Goal: Information Seeking & Learning: Learn about a topic

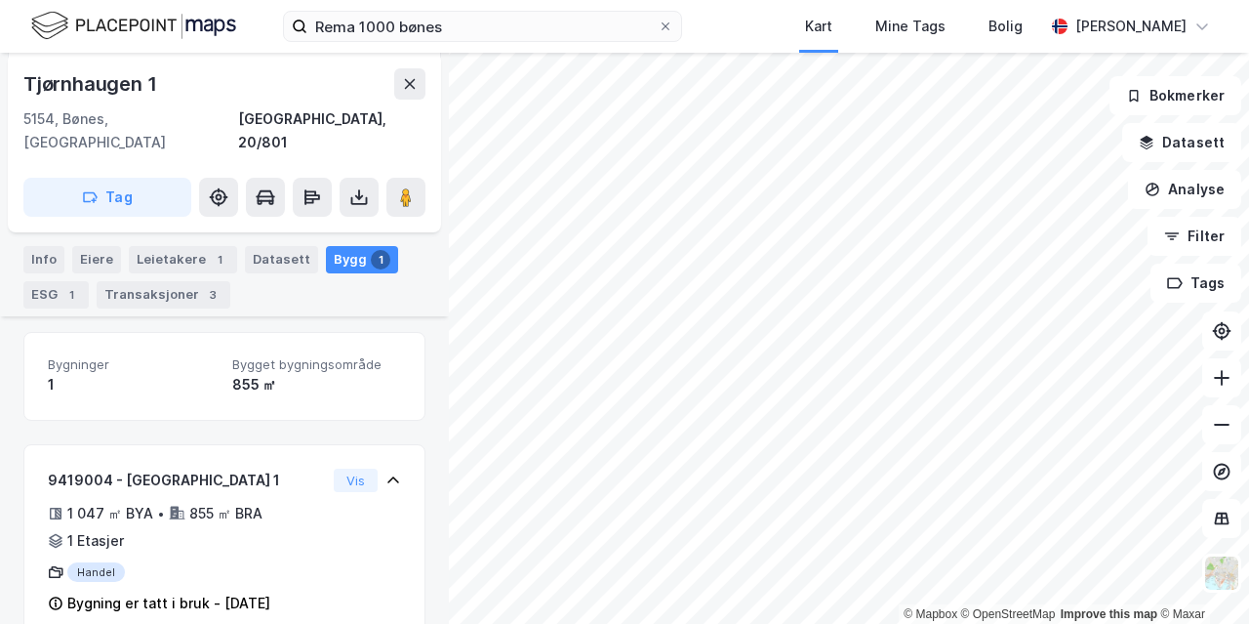
scroll to position [231, 0]
click at [179, 245] on div "Leietakere 1" at bounding box center [183, 258] width 108 height 27
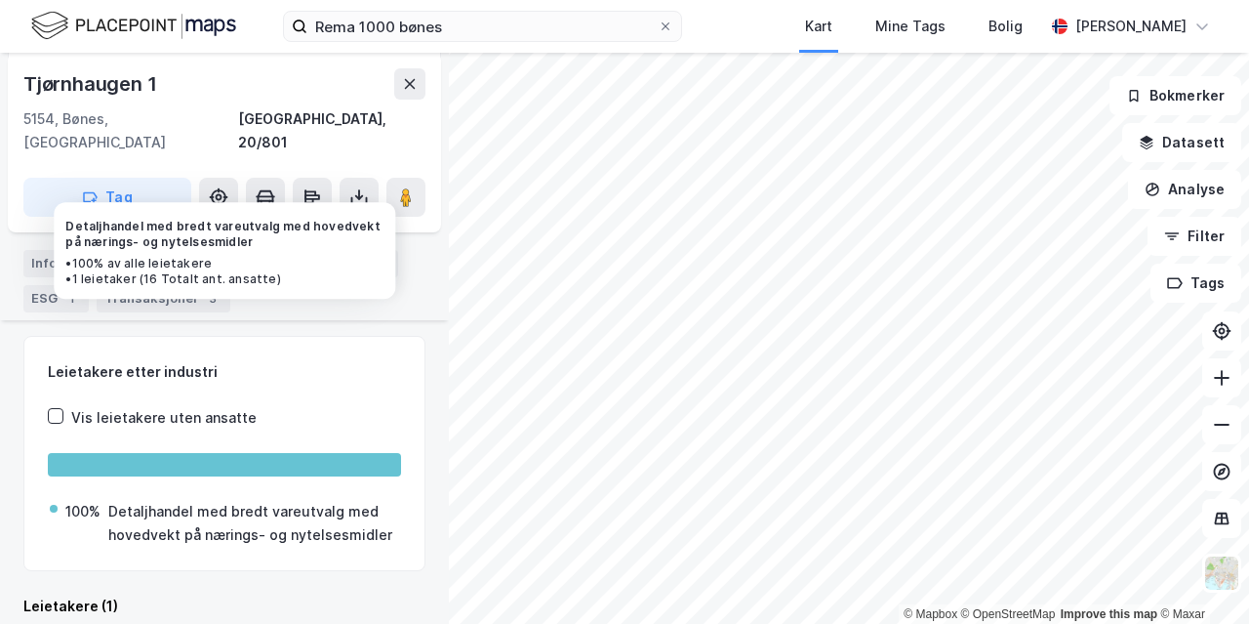
scroll to position [347, 0]
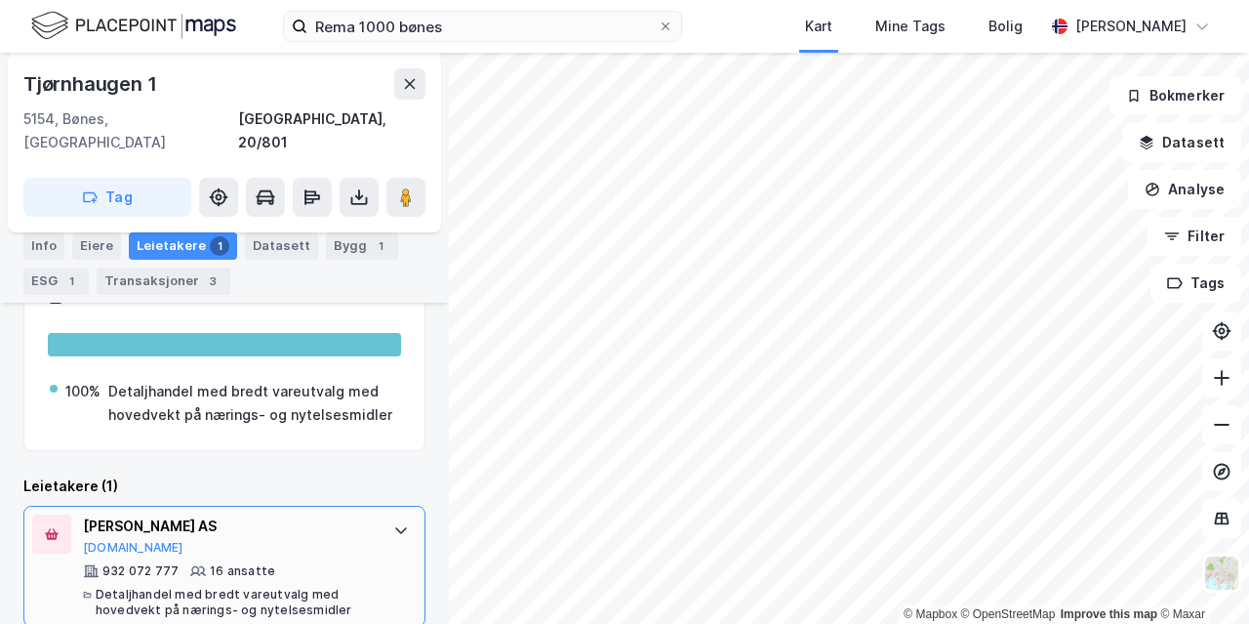
click at [252, 514] on div "[PERSON_NAME] AS" at bounding box center [228, 525] width 291 height 23
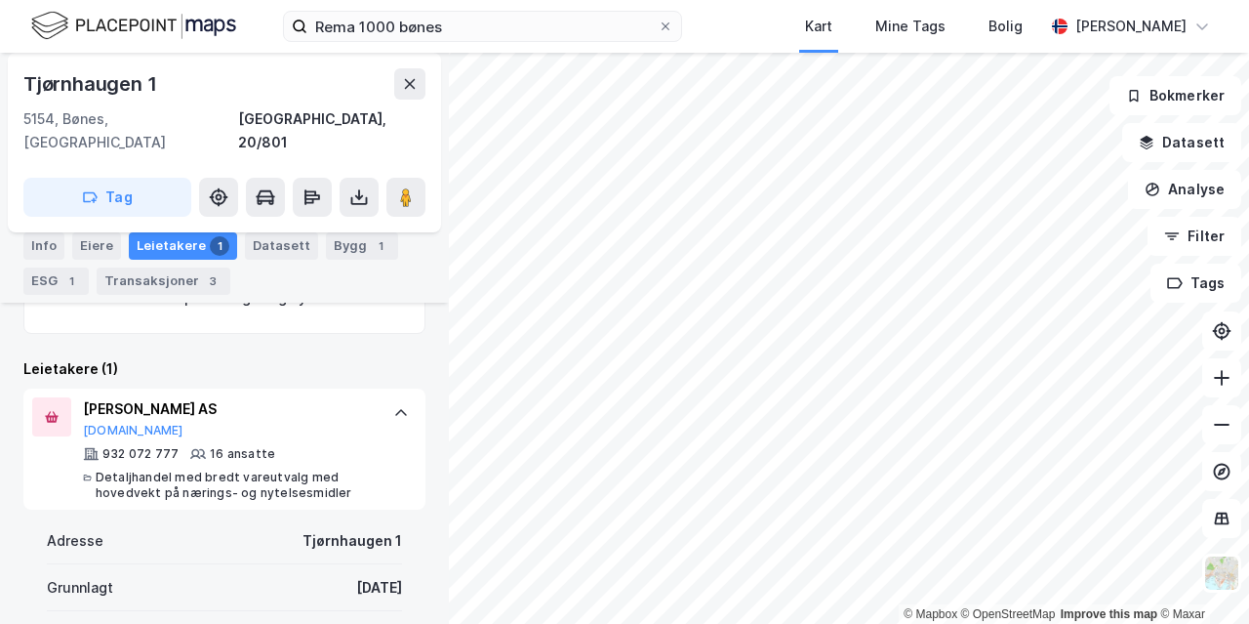
scroll to position [447, 0]
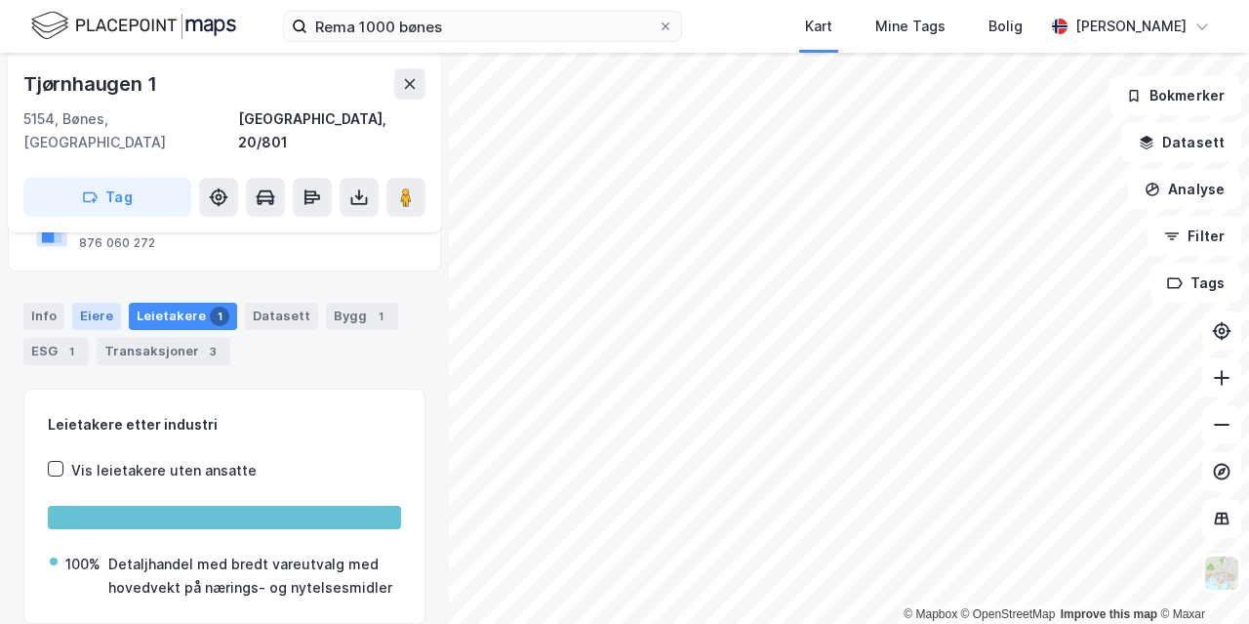
click at [94, 303] on div "Eiere" at bounding box center [96, 316] width 49 height 27
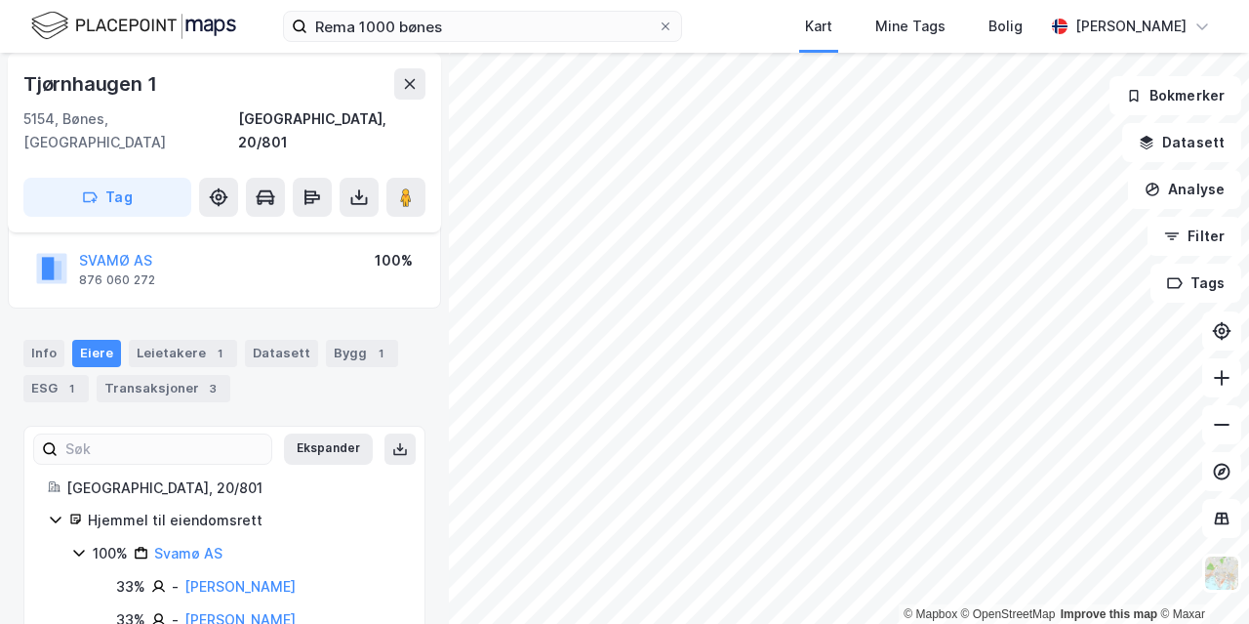
scroll to position [200, 0]
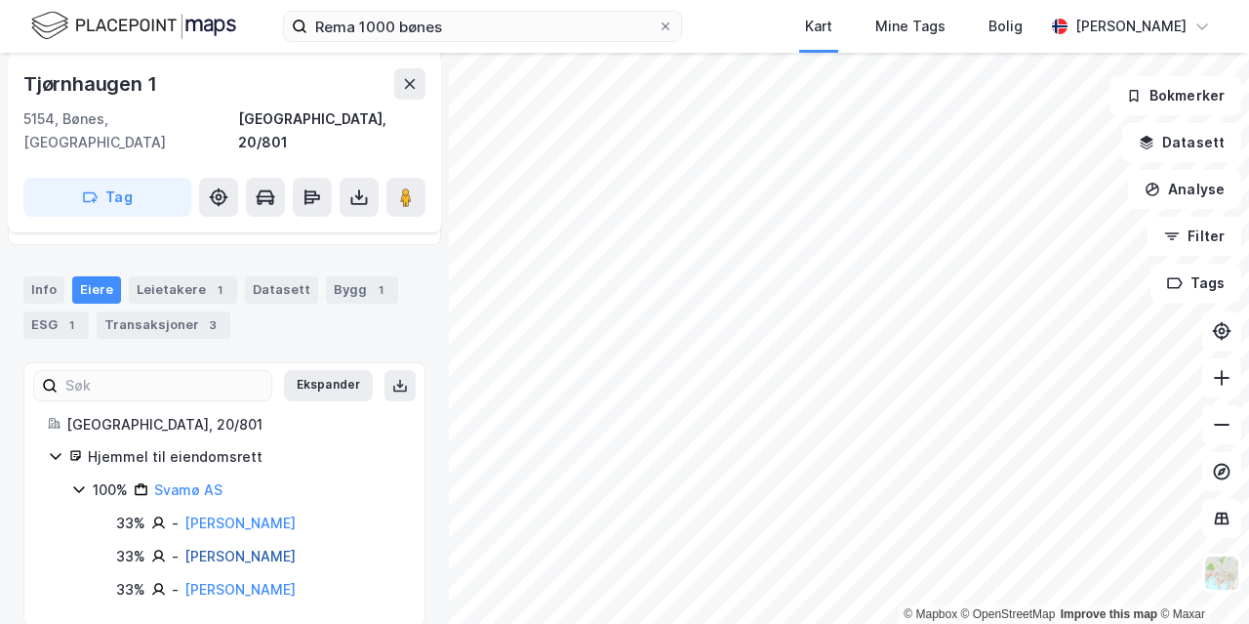
drag, startPoint x: 344, startPoint y: 533, endPoint x: 185, endPoint y: 530, distance: 158.2
click at [185, 545] on div "33% - [PERSON_NAME]" at bounding box center [258, 556] width 285 height 23
copy link "[PERSON_NAME]"
click at [318, 578] on div "33% - [PERSON_NAME]" at bounding box center [258, 589] width 285 height 23
drag, startPoint x: 311, startPoint y: 564, endPoint x: 184, endPoint y: 569, distance: 128.0
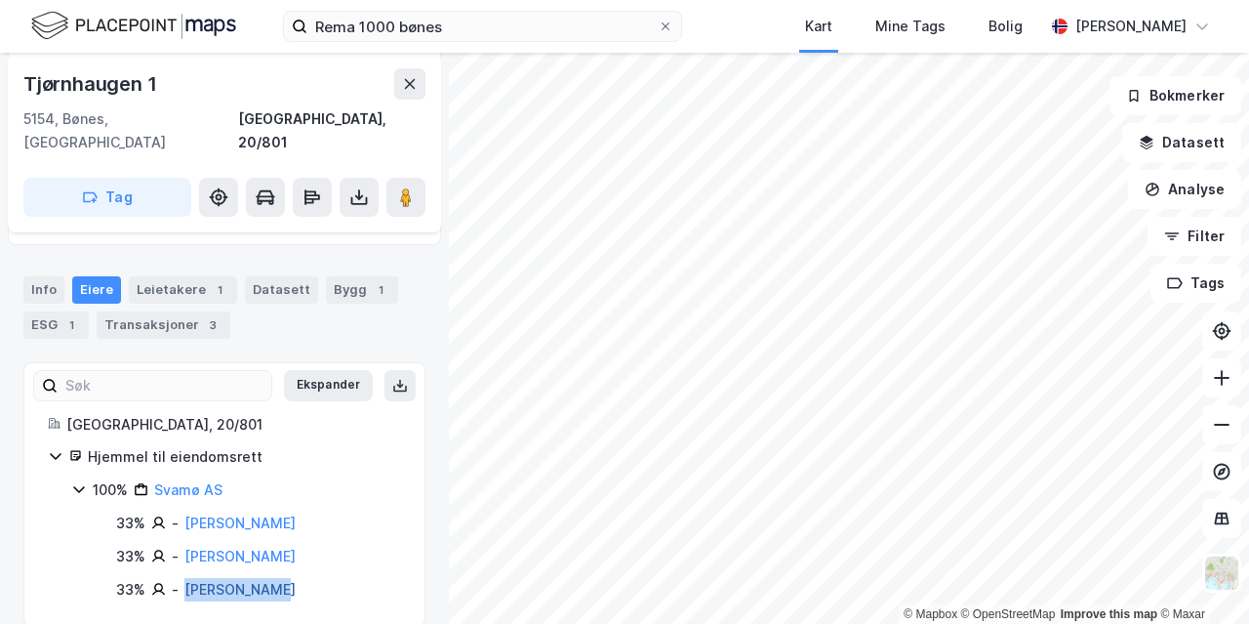
click at [184, 578] on div "33% - [PERSON_NAME]" at bounding box center [258, 589] width 285 height 23
click at [212, 581] on link "[PERSON_NAME]" at bounding box center [239, 589] width 111 height 17
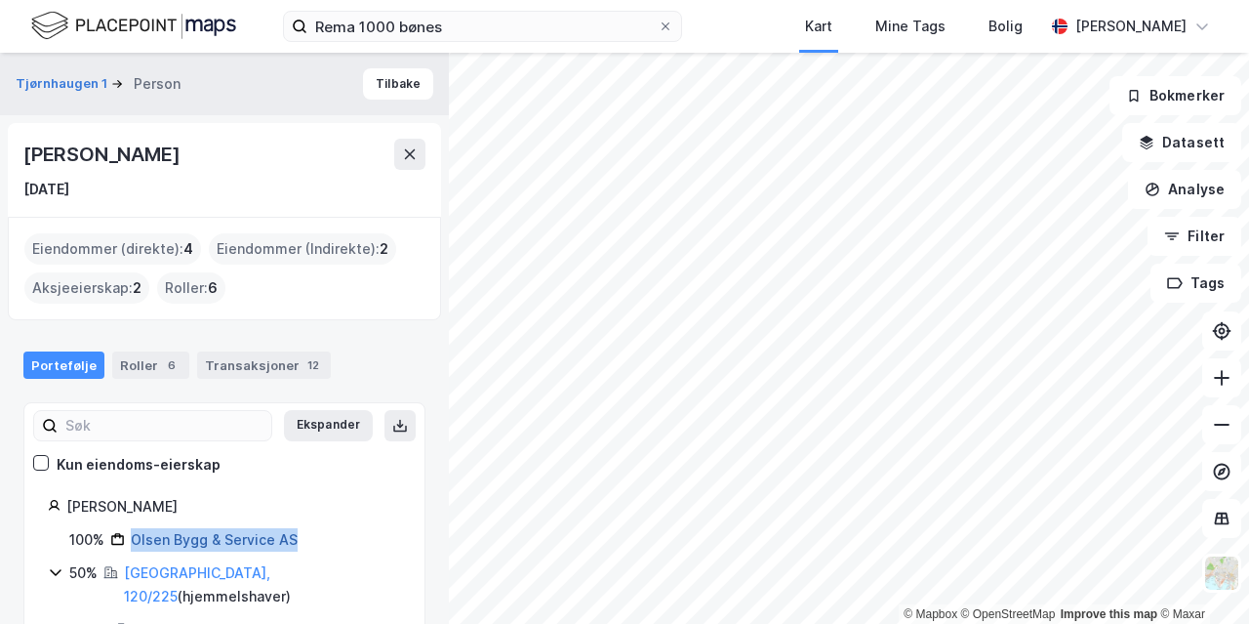
drag, startPoint x: 307, startPoint y: 538, endPoint x: 132, endPoint y: 541, distance: 175.7
click at [132, 541] on div "100% Olsen Bygg & Service AS" at bounding box center [235, 539] width 332 height 23
copy link "Olsen Bygg & Service AS"
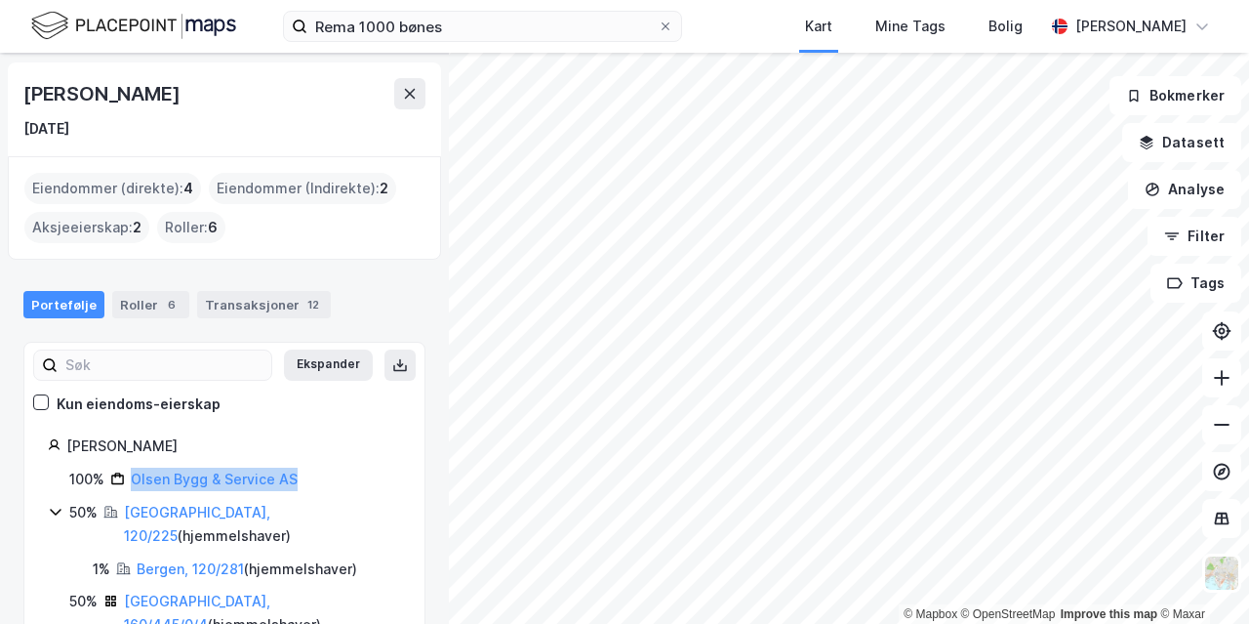
scroll to position [60, 0]
click at [412, 102] on icon at bounding box center [410, 95] width 16 height 16
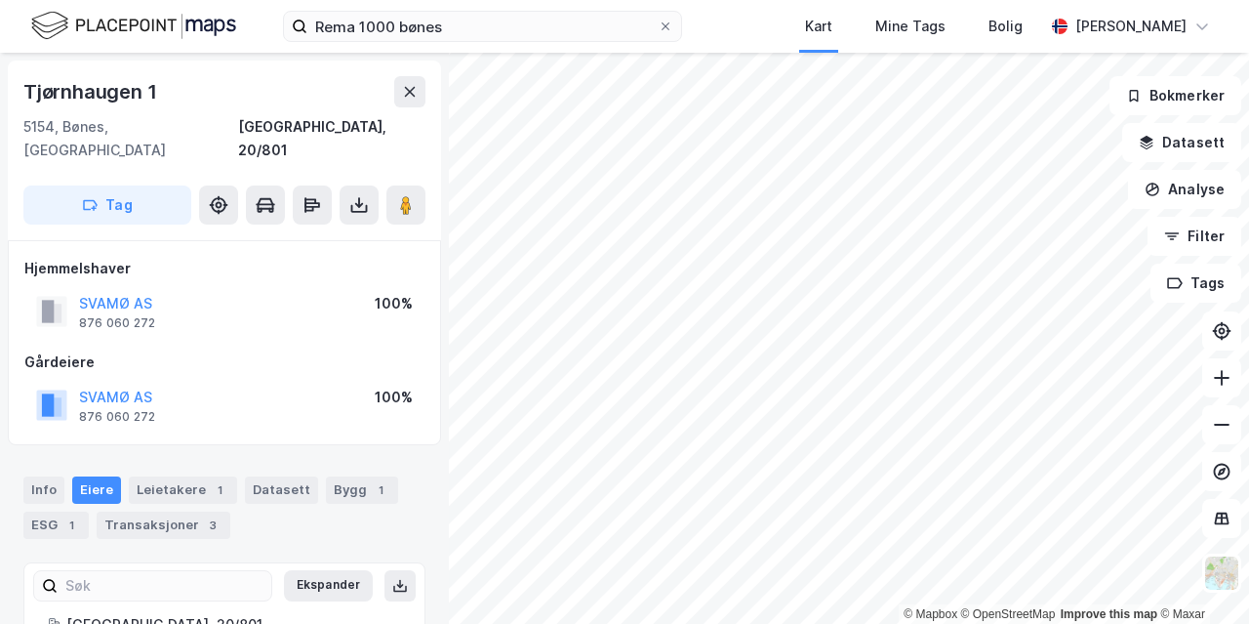
scroll to position [200, 0]
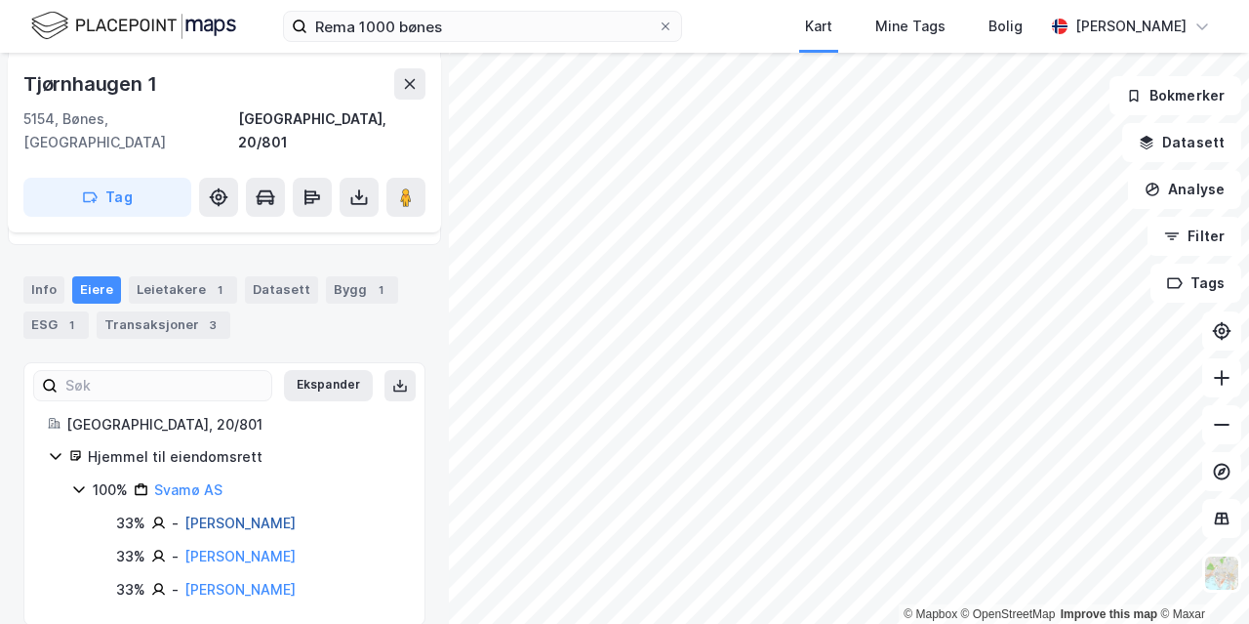
click at [265, 514] on link "[PERSON_NAME]" at bounding box center [239, 522] width 111 height 17
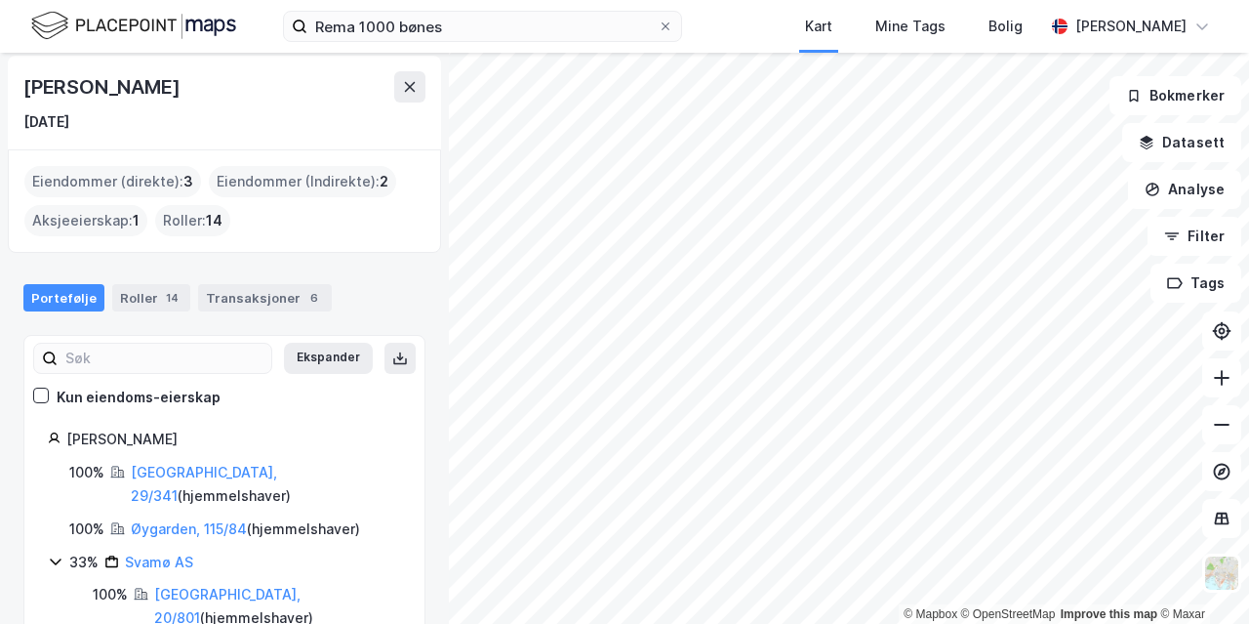
scroll to position [66, 0]
click at [225, 300] on div "Transaksjoner 6" at bounding box center [265, 298] width 134 height 27
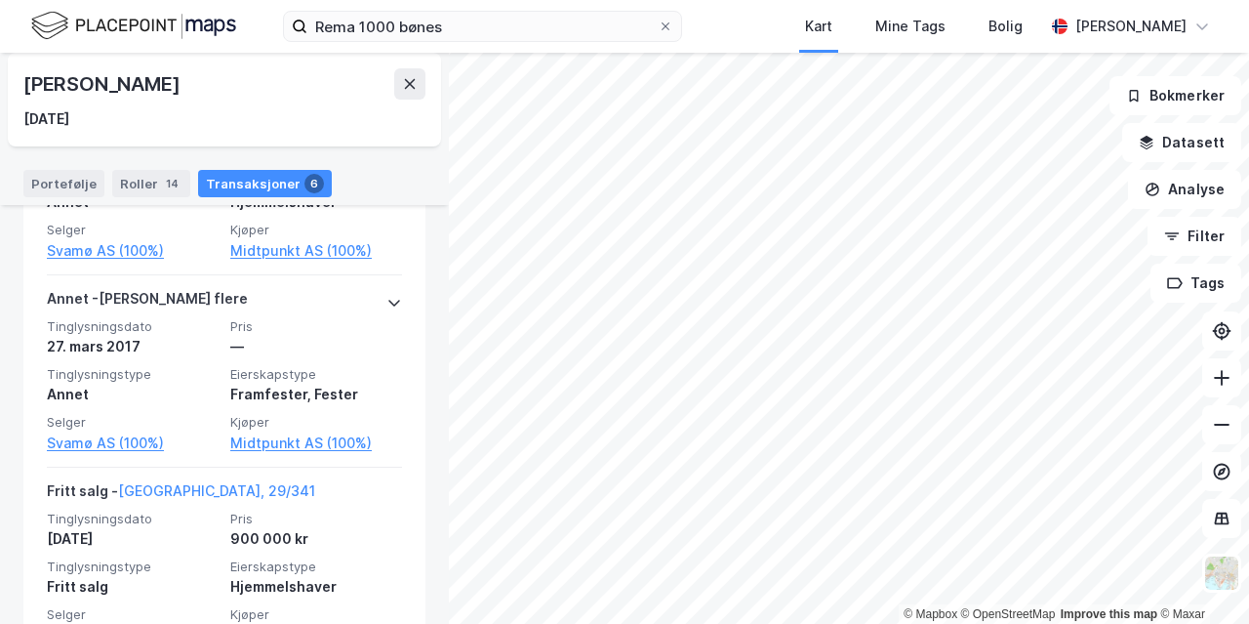
scroll to position [1403, 0]
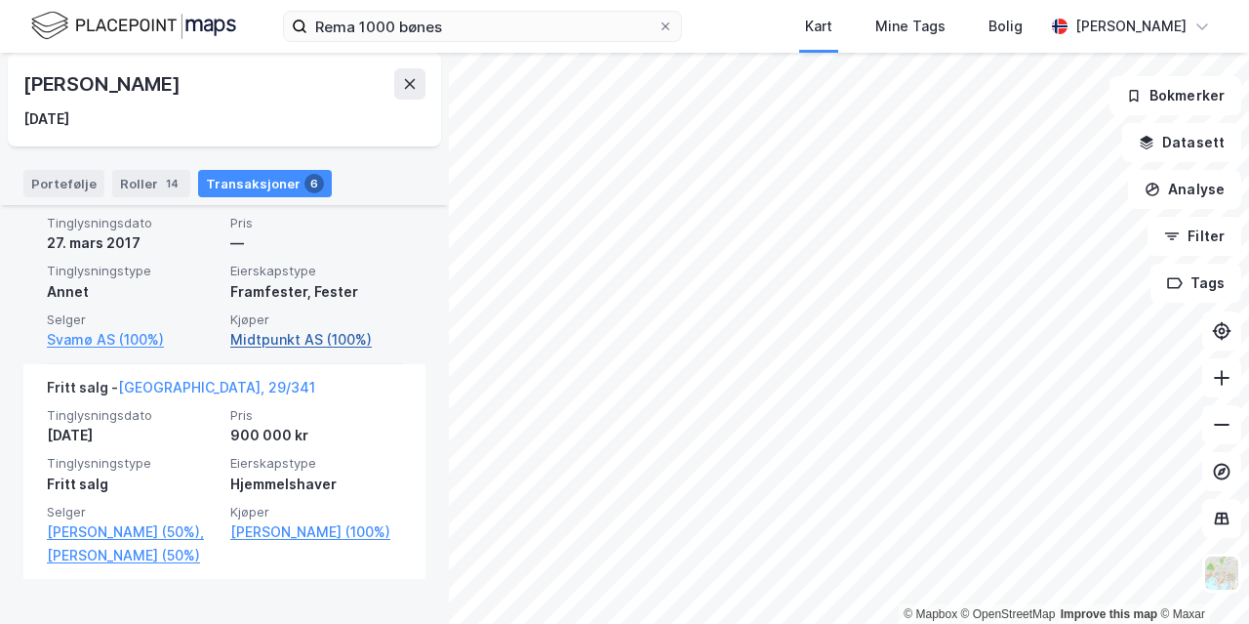
click at [298, 347] on link "Midtpunkt AS (100%)" at bounding box center [316, 339] width 172 height 23
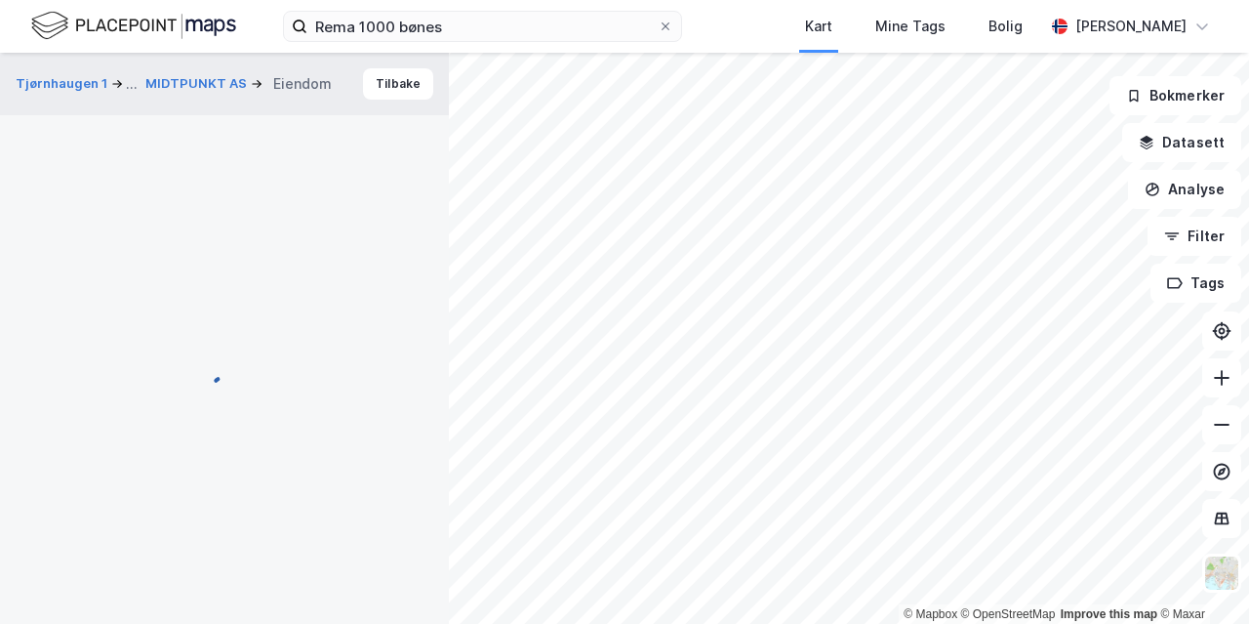
scroll to position [200, 0]
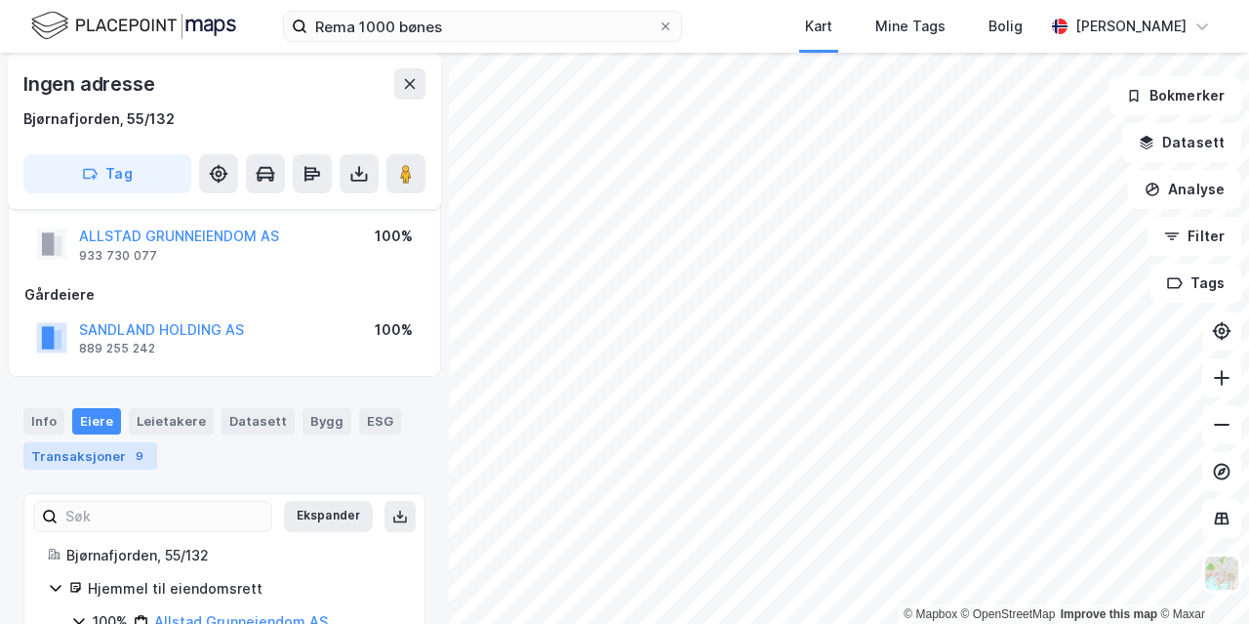
click at [113, 457] on div "Transaksjoner 9" at bounding box center [90, 455] width 134 height 27
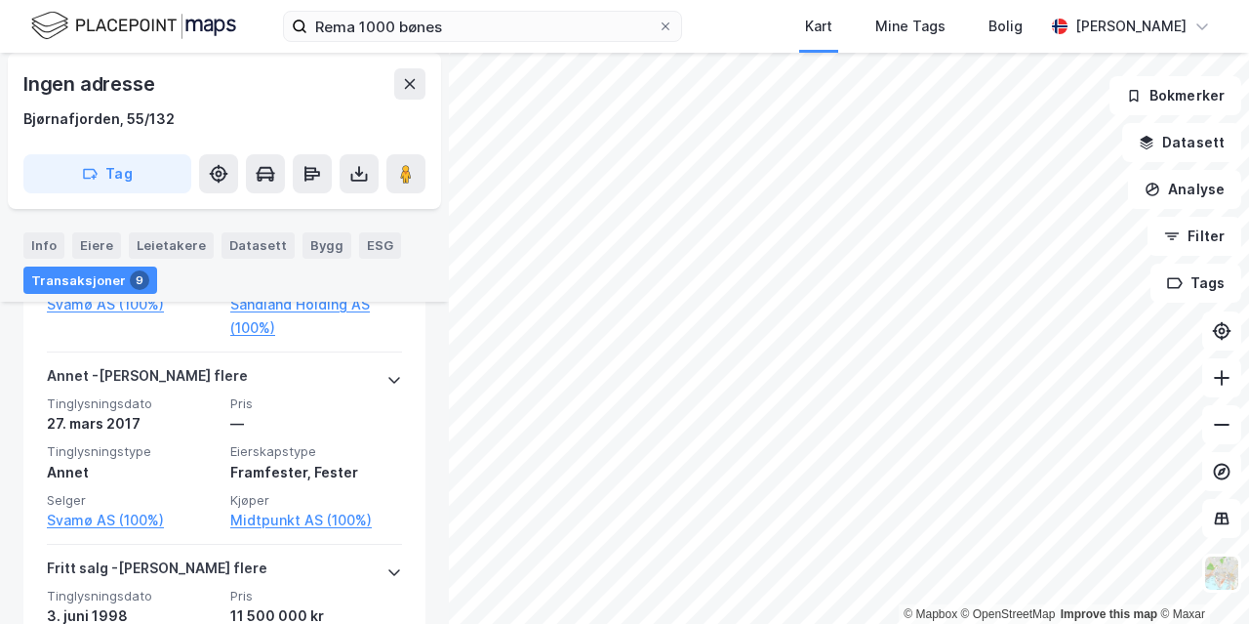
scroll to position [1333, 0]
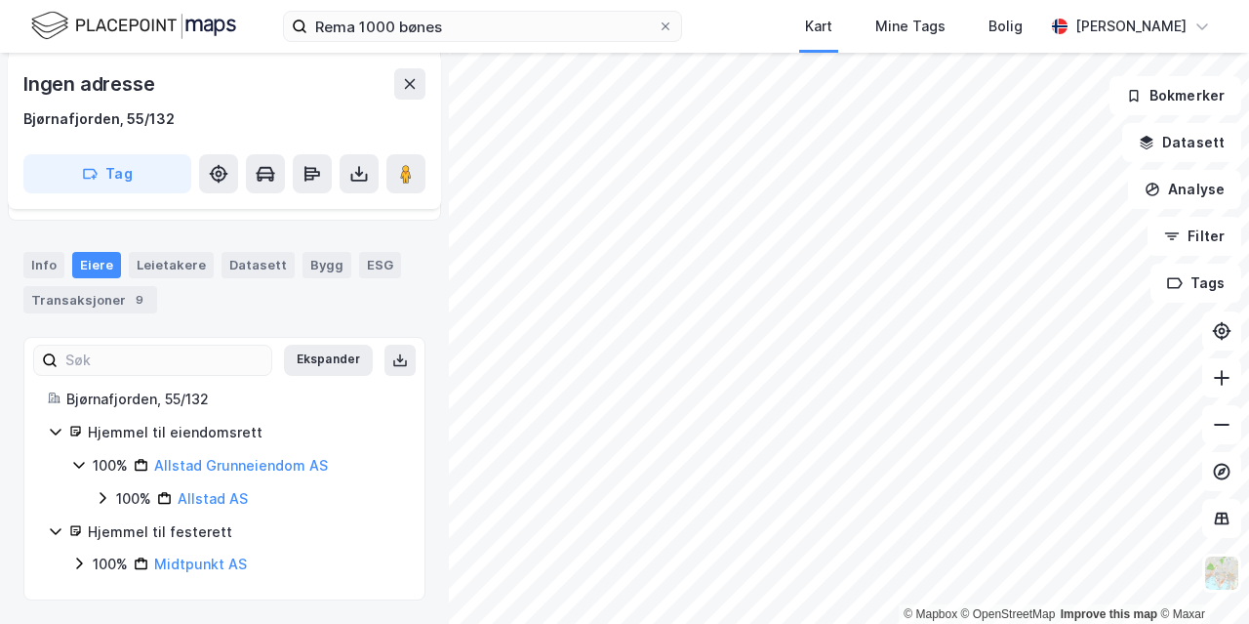
scroll to position [355, 0]
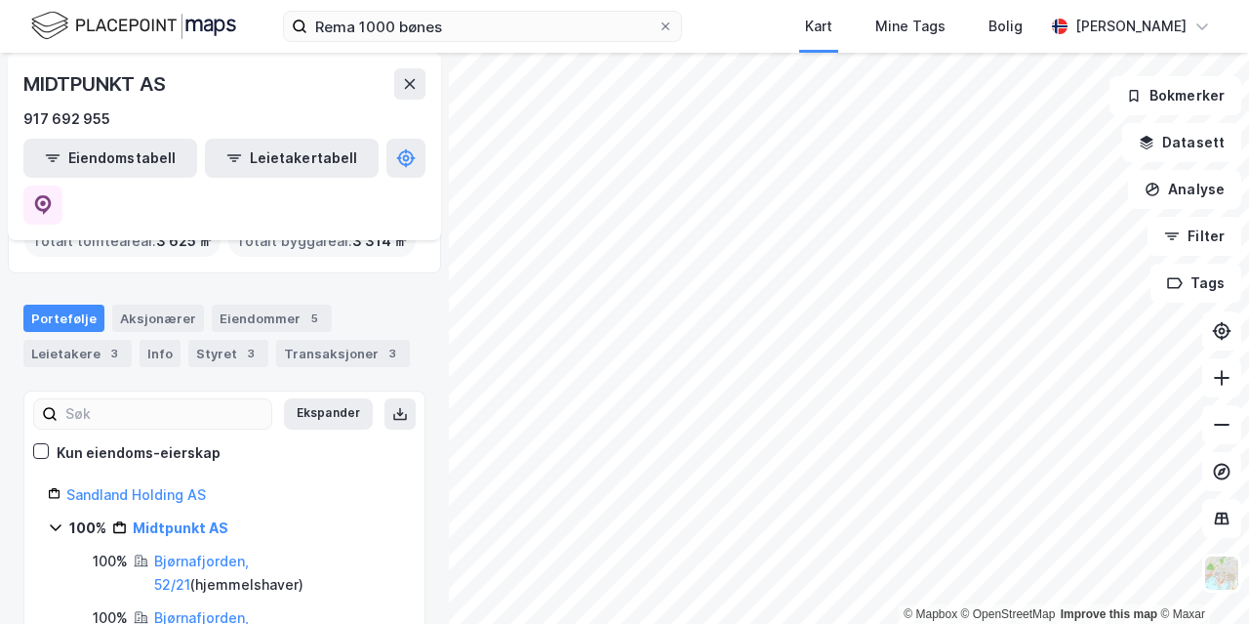
scroll to position [147, 0]
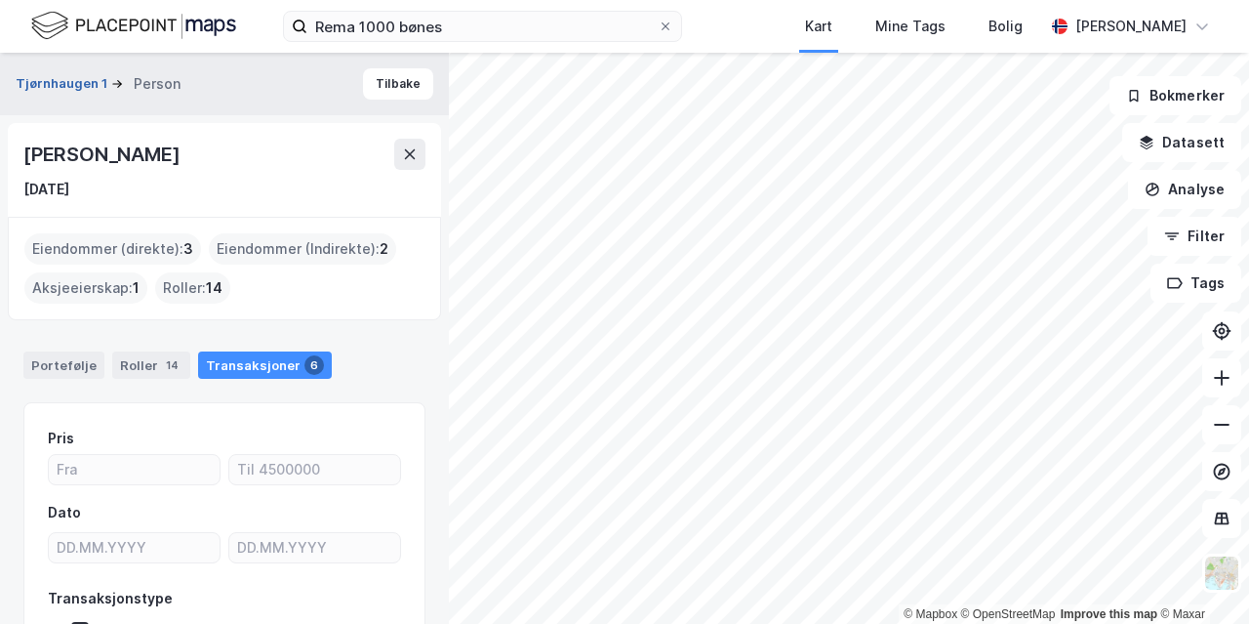
click at [60, 79] on button "Tjørnhaugen 1" at bounding box center [64, 84] width 96 height 20
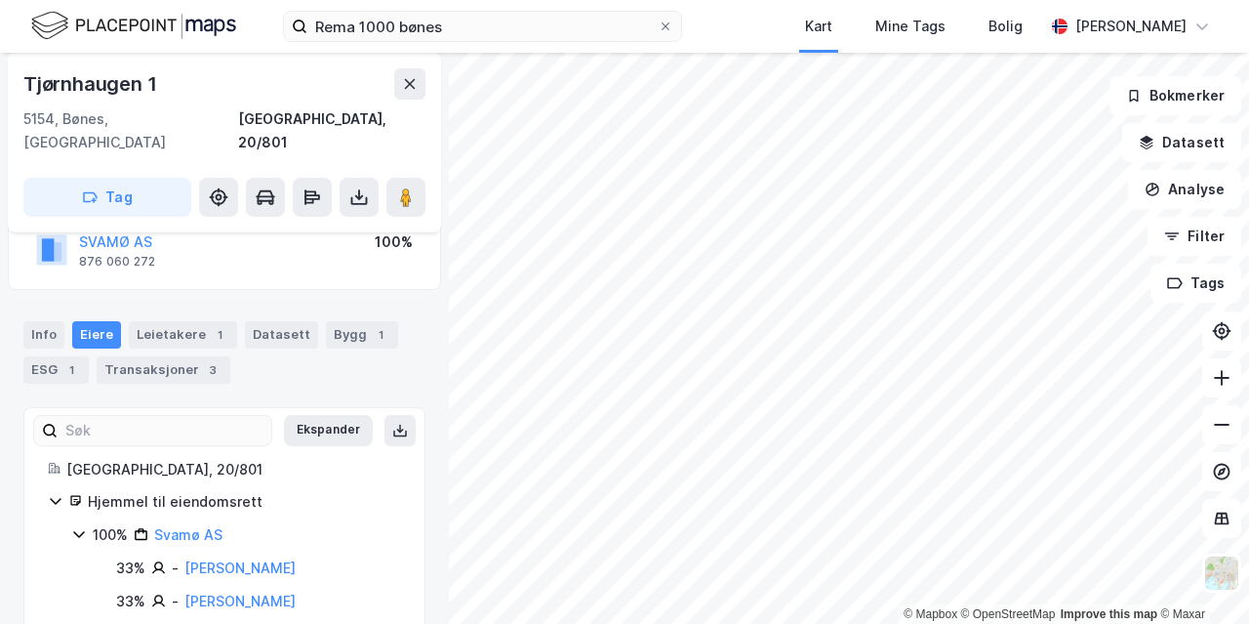
scroll to position [154, 0]
